Goal: Obtain resource: Download file/media

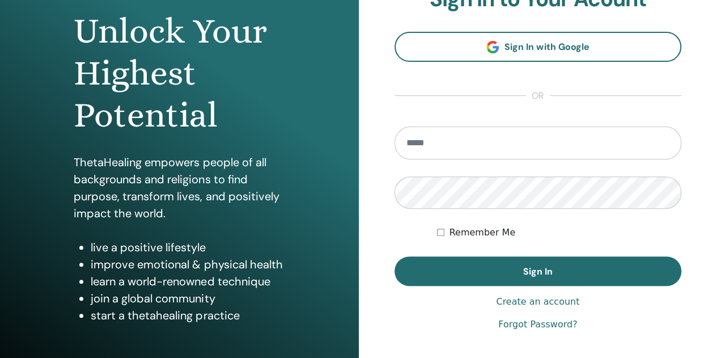
scroll to position [113, 0]
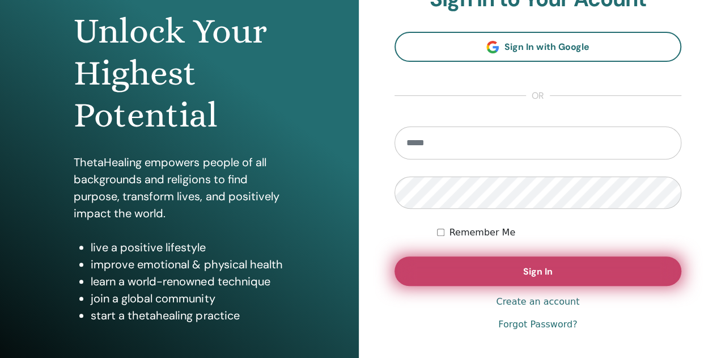
type input "**********"
click at [503, 276] on button "Sign In" at bounding box center [539, 270] width 288 height 29
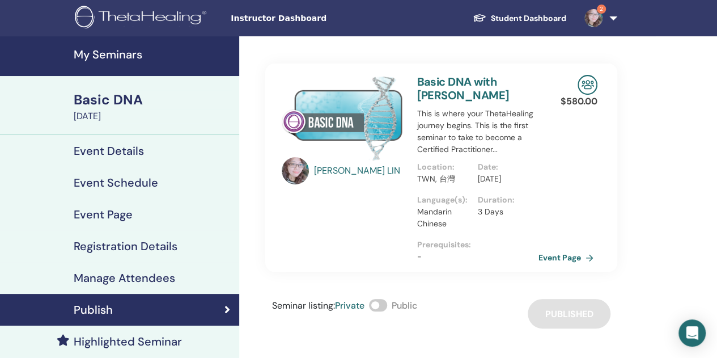
click at [597, 19] on img at bounding box center [594, 18] width 18 height 18
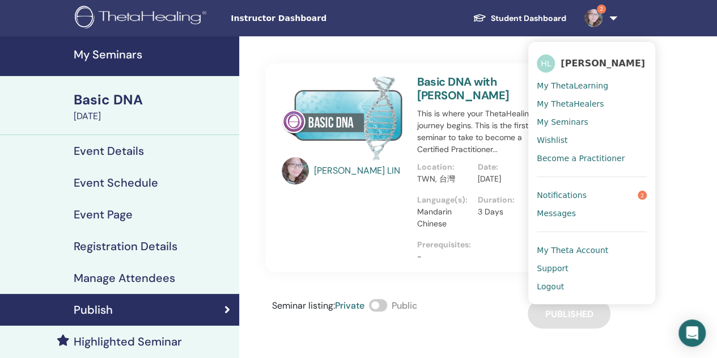
click at [634, 199] on link "Notifications 2" at bounding box center [592, 195] width 110 height 18
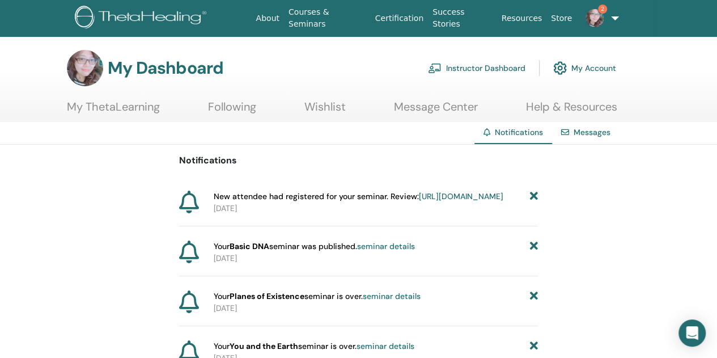
click at [419, 201] on link "https://member.thetahealing.com/instructor/seminar/376247/attendees" at bounding box center [461, 196] width 85 height 10
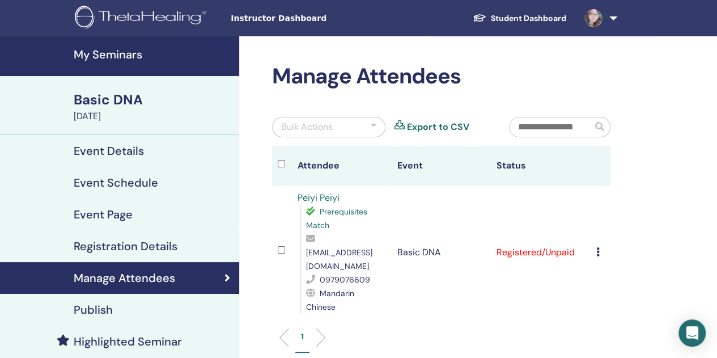
click at [521, 16] on link "Student Dashboard" at bounding box center [520, 18] width 112 height 21
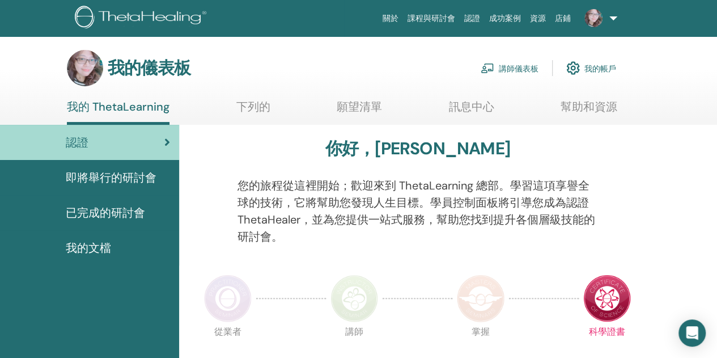
click at [520, 66] on font "講師儀表板" at bounding box center [519, 69] width 40 height 10
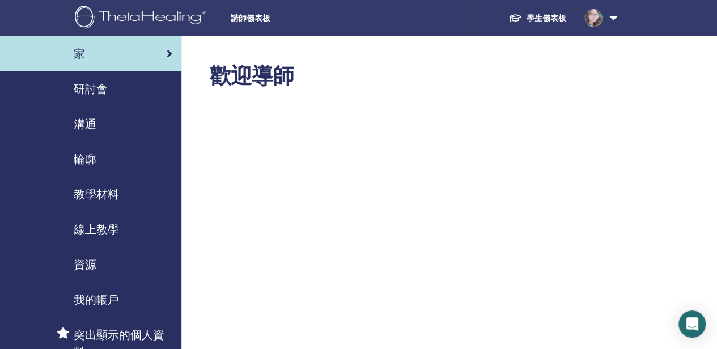
click at [100, 195] on font "教學材料" at bounding box center [96, 194] width 45 height 15
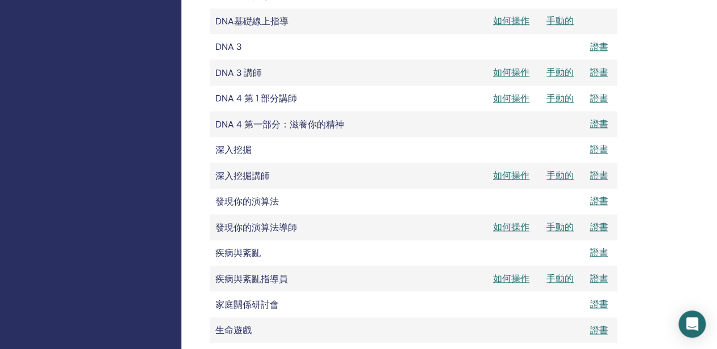
scroll to position [510, 0]
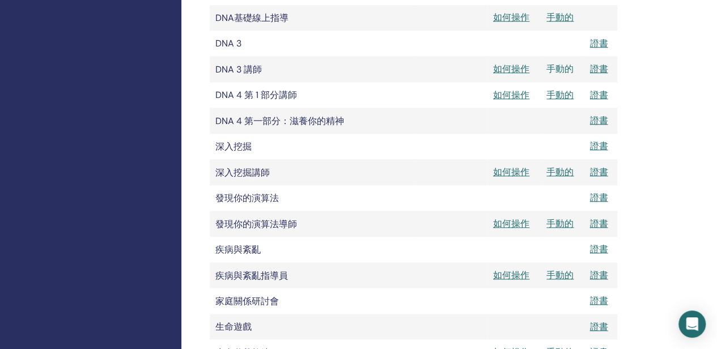
click at [565, 73] on font "手動的" at bounding box center [560, 69] width 27 height 12
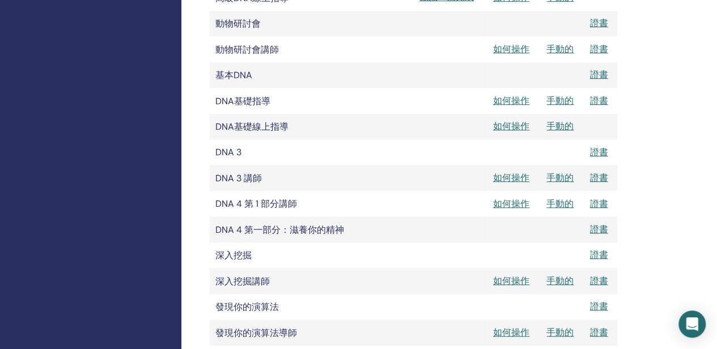
scroll to position [397, 0]
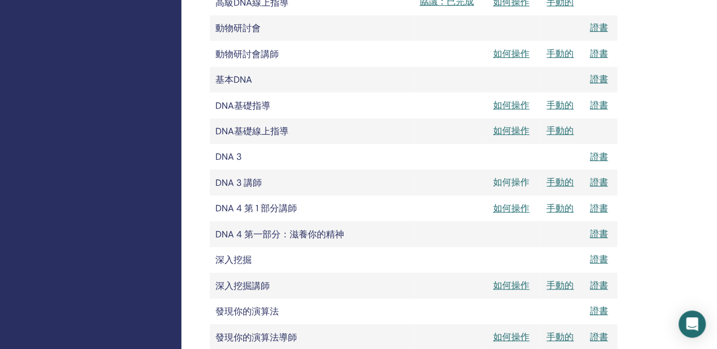
click at [508, 186] on font "如何操作" at bounding box center [511, 182] width 36 height 12
